Goal: Go to known website: Access a specific website the user already knows

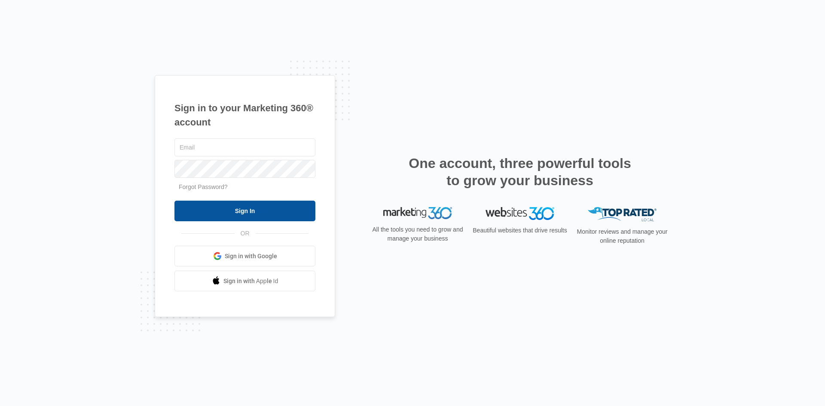
type input "[EMAIL_ADDRESS][DOMAIN_NAME]"
click at [257, 209] on input "Sign In" at bounding box center [245, 211] width 141 height 21
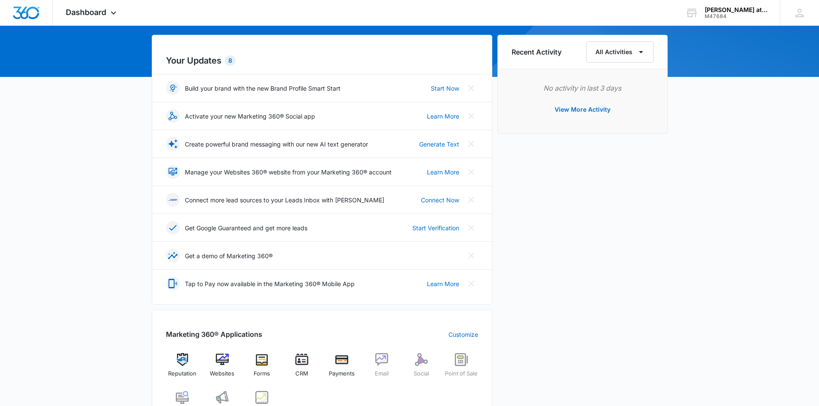
scroll to position [215, 0]
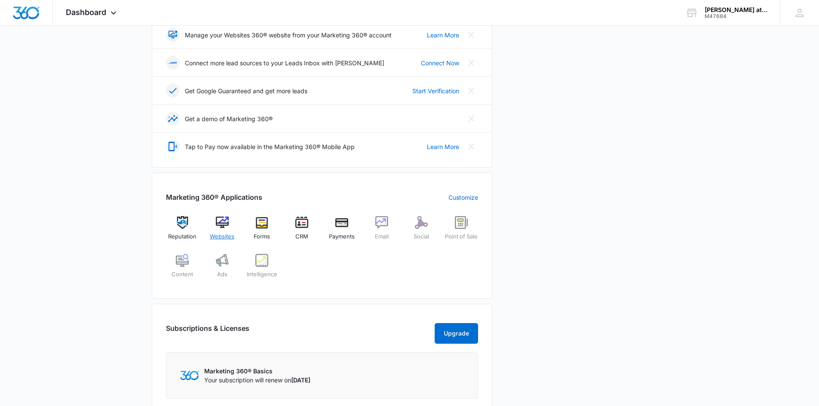
click at [227, 230] on div "Websites" at bounding box center [221, 231] width 33 height 31
